Goal: Transaction & Acquisition: Obtain resource

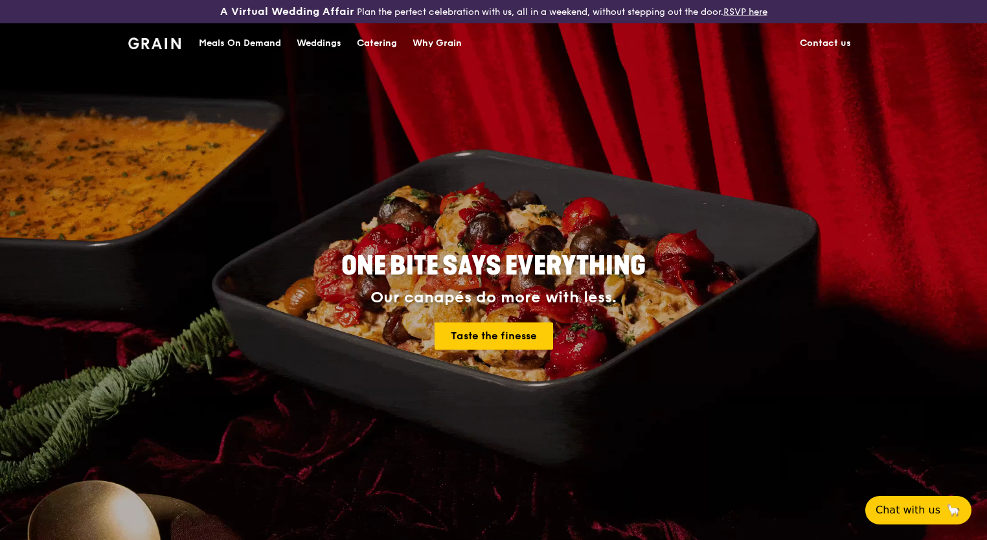
click at [391, 45] on div "Catering" at bounding box center [377, 43] width 40 height 39
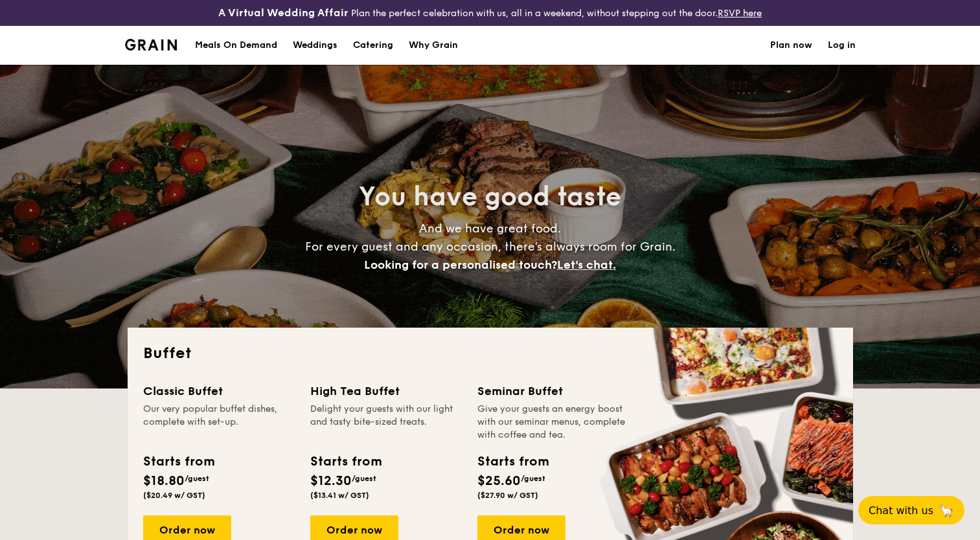
select select
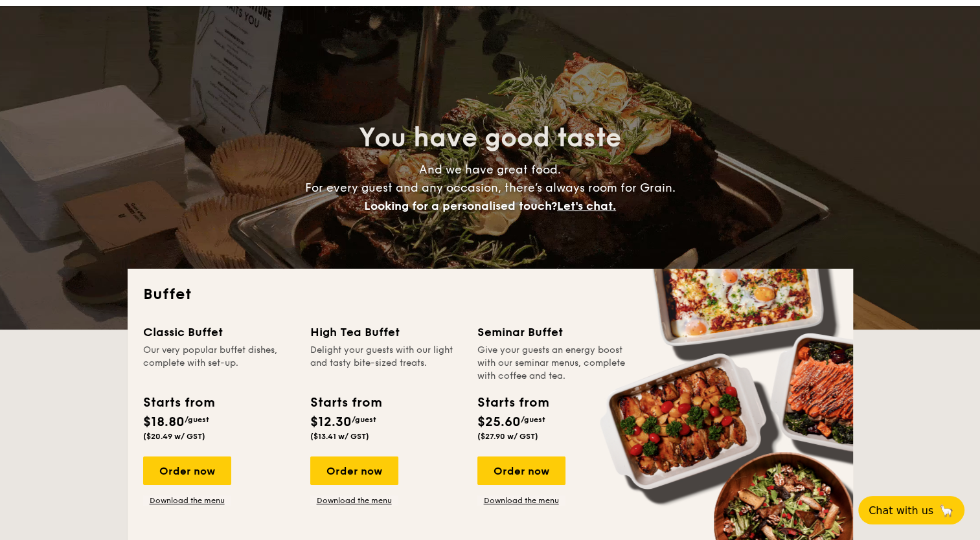
scroll to position [194, 0]
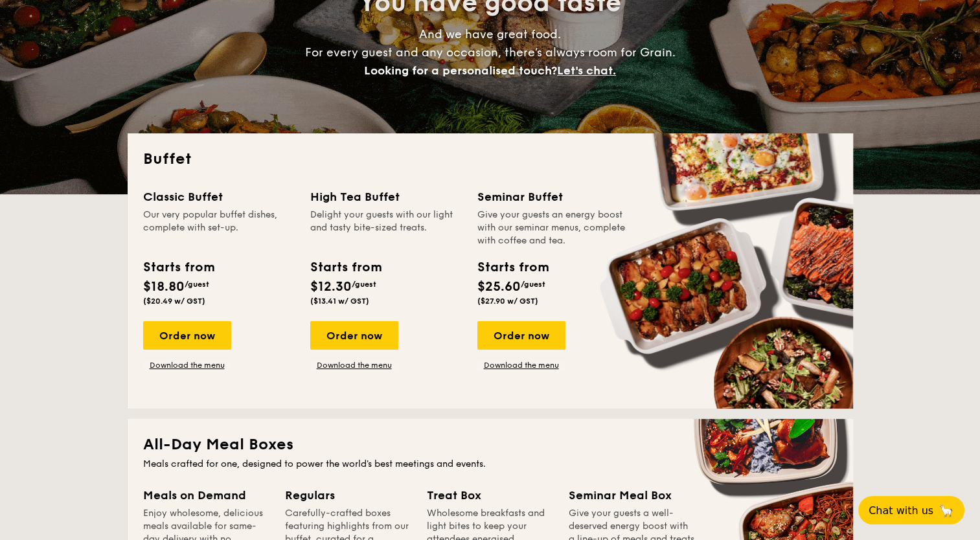
drag, startPoint x: 88, startPoint y: 288, endPoint x: 99, endPoint y: 299, distance: 15.6
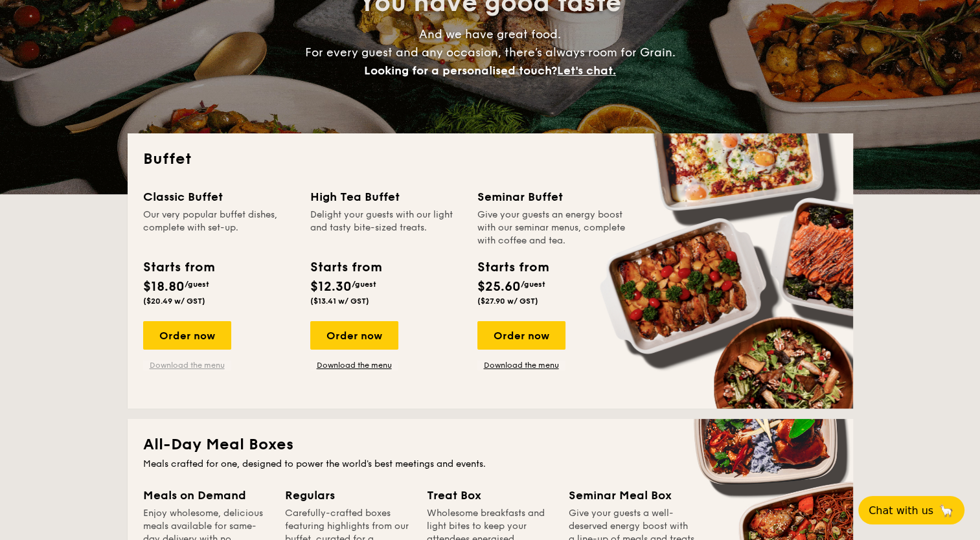
click at [192, 369] on link "Download the menu" at bounding box center [187, 365] width 88 height 10
